Goal: Transaction & Acquisition: Purchase product/service

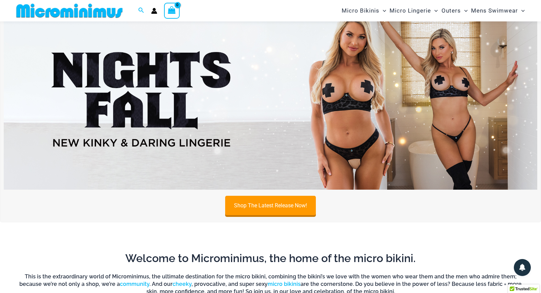
scroll to position [29, 0]
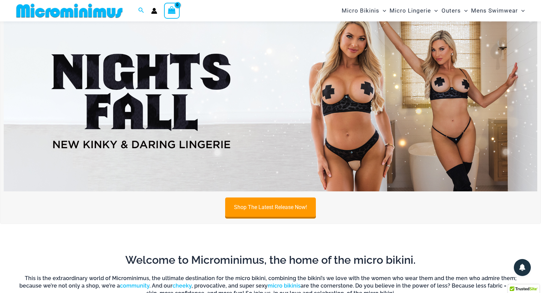
click at [436, 92] on img at bounding box center [271, 100] width 534 height 181
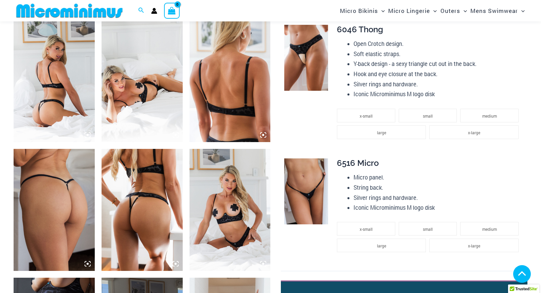
scroll to position [437, 0]
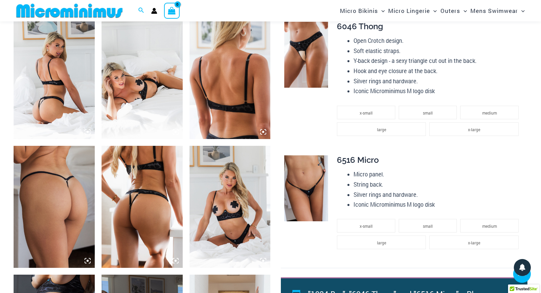
click at [303, 179] on img at bounding box center [306, 188] width 44 height 66
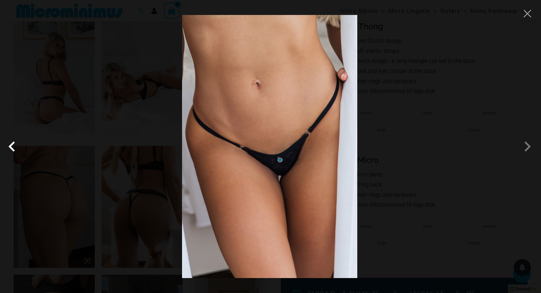
click at [18, 152] on span at bounding box center [13, 146] width 20 height 20
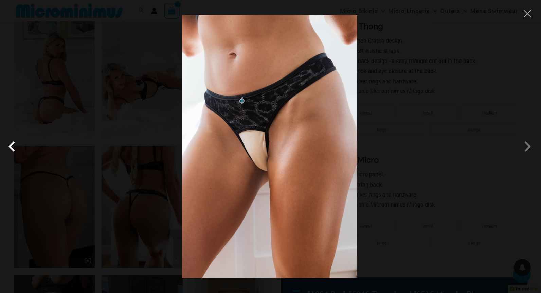
click at [19, 152] on span at bounding box center [13, 146] width 20 height 20
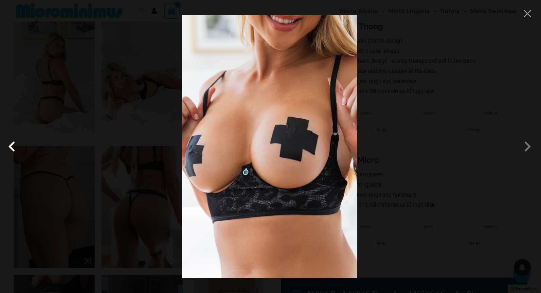
click at [19, 152] on span at bounding box center [13, 146] width 20 height 20
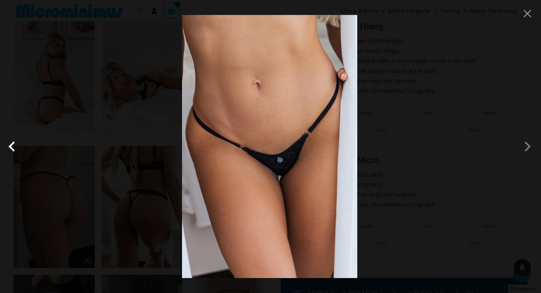
click at [19, 152] on span at bounding box center [13, 146] width 20 height 20
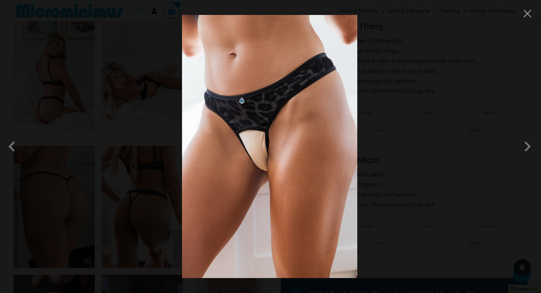
click at [528, 19] on div at bounding box center [270, 146] width 541 height 293
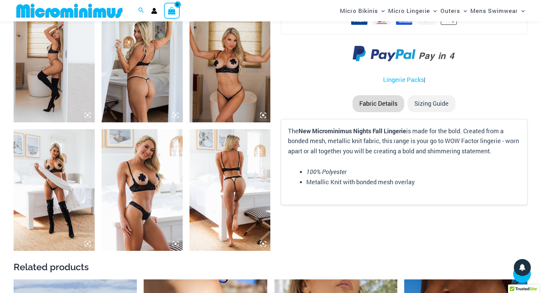
scroll to position [879, 0]
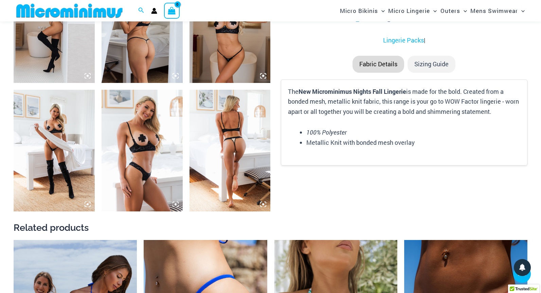
click at [235, 130] on img at bounding box center [230, 151] width 81 height 122
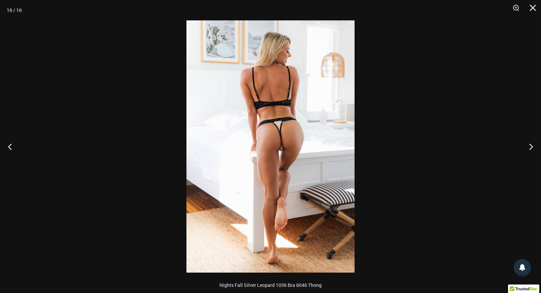
click at [292, 137] on img at bounding box center [271, 146] width 168 height 252
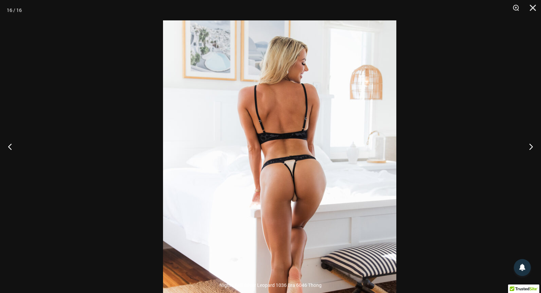
click at [349, 174] on img at bounding box center [279, 195] width 233 height 350
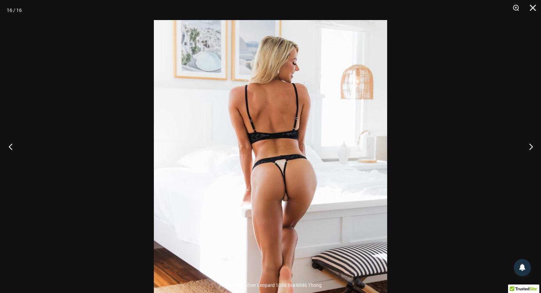
click at [10, 148] on button "Previous" at bounding box center [12, 146] width 25 height 34
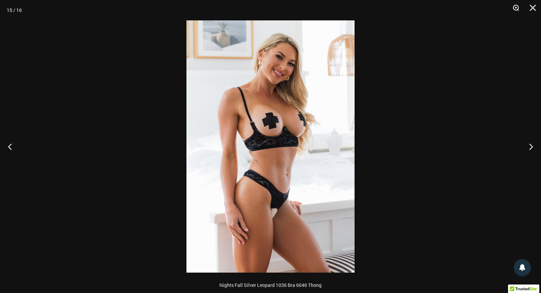
click at [520, 7] on button "Zoom" at bounding box center [513, 10] width 17 height 20
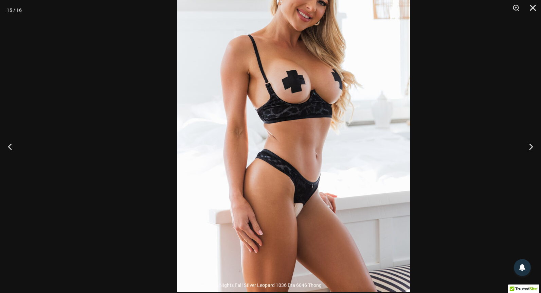
click at [396, 19] on img at bounding box center [293, 117] width 233 height 350
